Goal: Check status: Check status

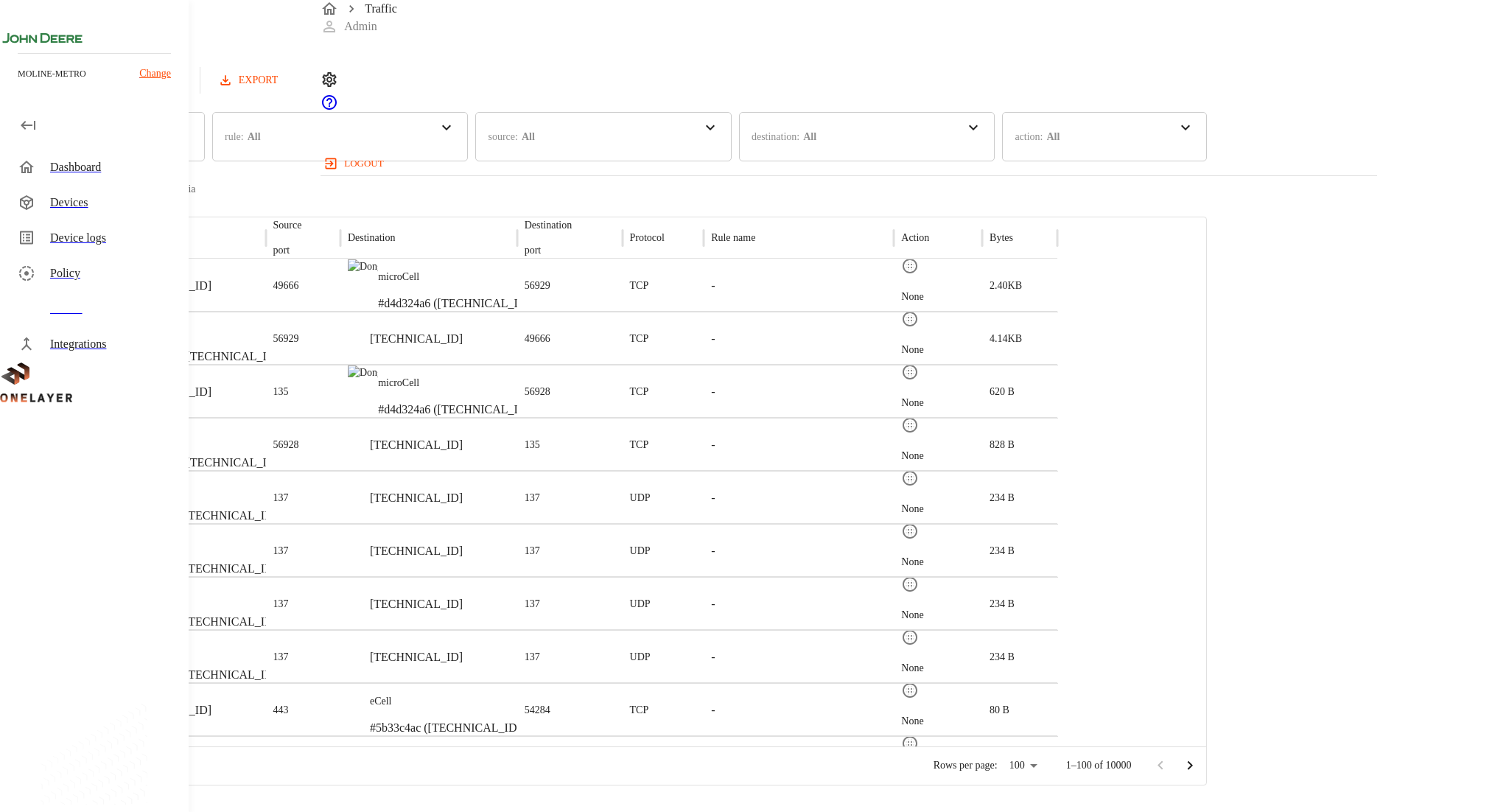
click at [184, 92] on button "Refresh" at bounding box center [146, 80] width 74 height 27
click at [184, 86] on button "Refresh" at bounding box center [146, 80] width 74 height 27
